Goal: Task Accomplishment & Management: Manage account settings

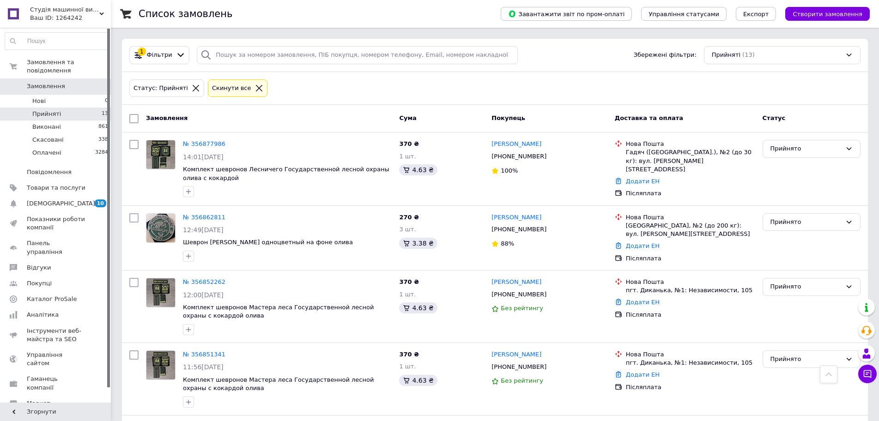
scroll to position [601, 0]
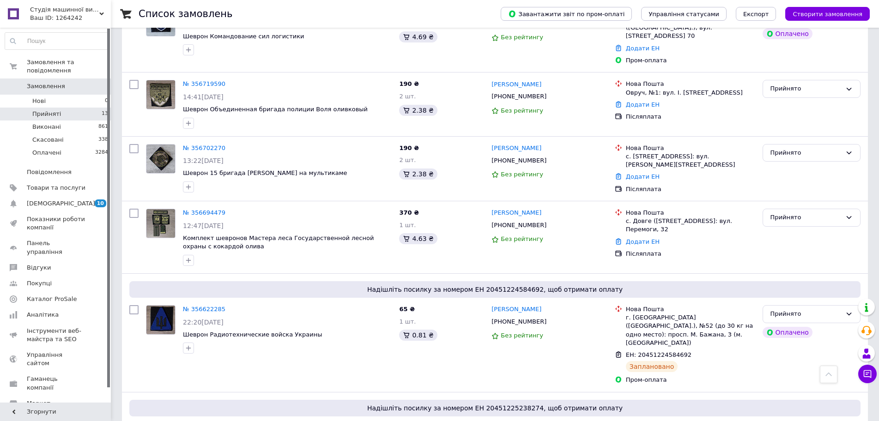
click at [30, 82] on span "Замовлення" at bounding box center [46, 86] width 38 height 8
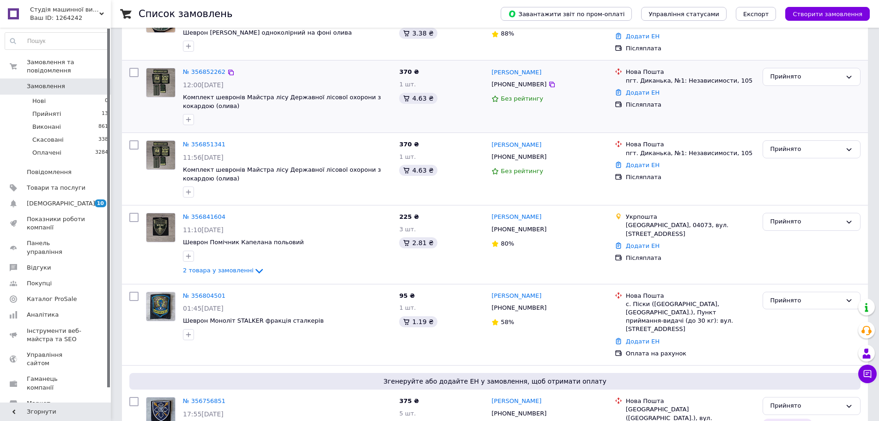
scroll to position [185, 0]
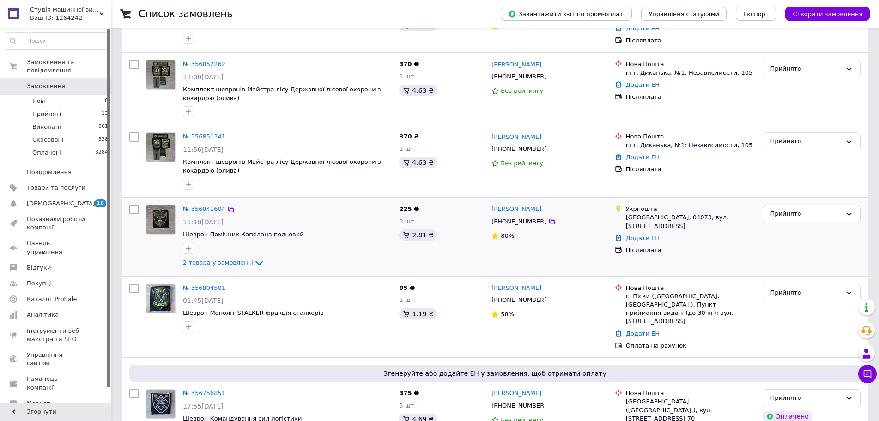
click at [216, 262] on span "2 товара у замовленні" at bounding box center [218, 262] width 71 height 7
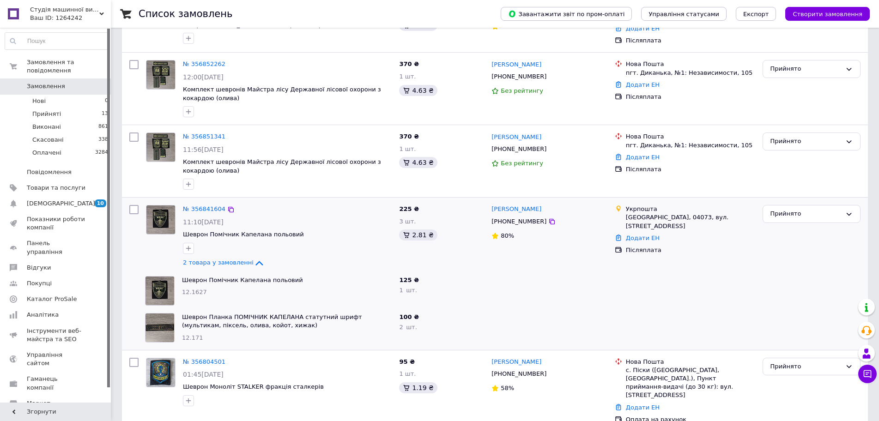
drag, startPoint x: 259, startPoint y: 247, endPoint x: 251, endPoint y: 244, distance: 8.7
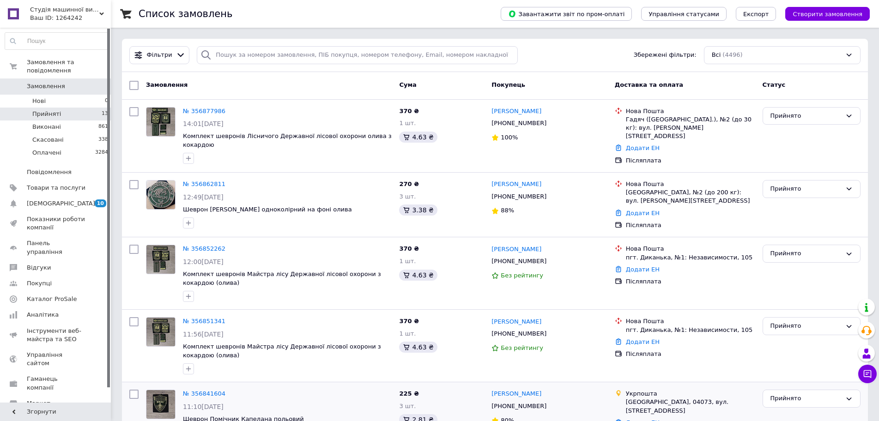
click at [70, 108] on li "Прийняті 13" at bounding box center [57, 114] width 114 height 13
